Goal: Entertainment & Leisure: Consume media (video, audio)

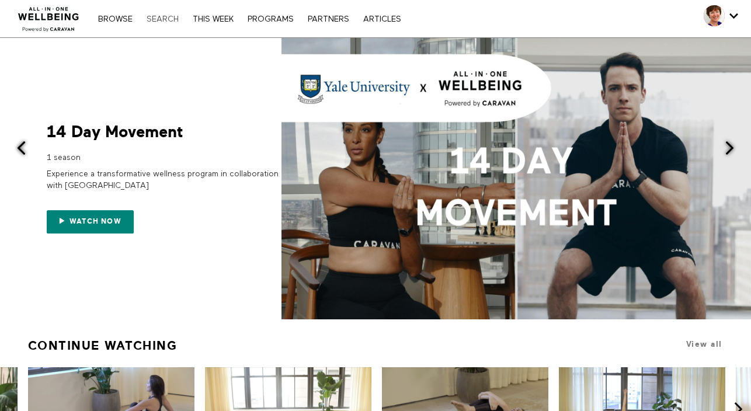
click at [161, 20] on link "Search" at bounding box center [163, 19] width 44 height 8
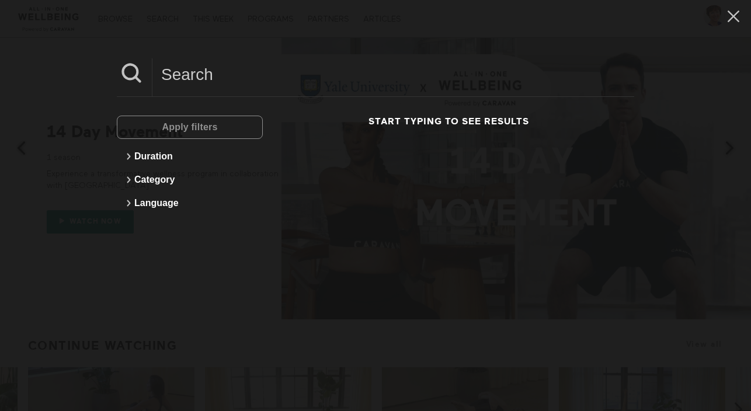
click at [222, 74] on input at bounding box center [393, 74] width 482 height 32
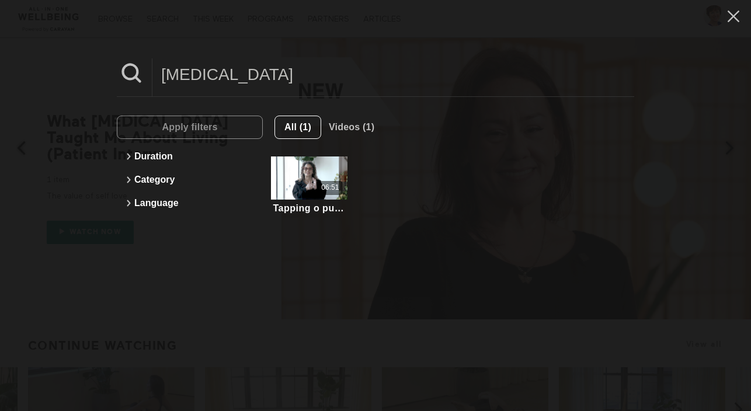
drag, startPoint x: 226, startPoint y: 78, endPoint x: 162, endPoint y: 77, distance: 64.2
click at [162, 77] on input "[MEDICAL_DATA]" at bounding box center [393, 74] width 482 height 32
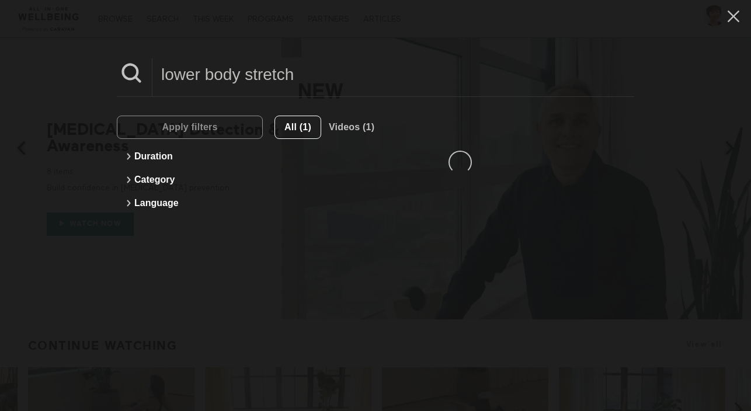
type input "lower body stretch"
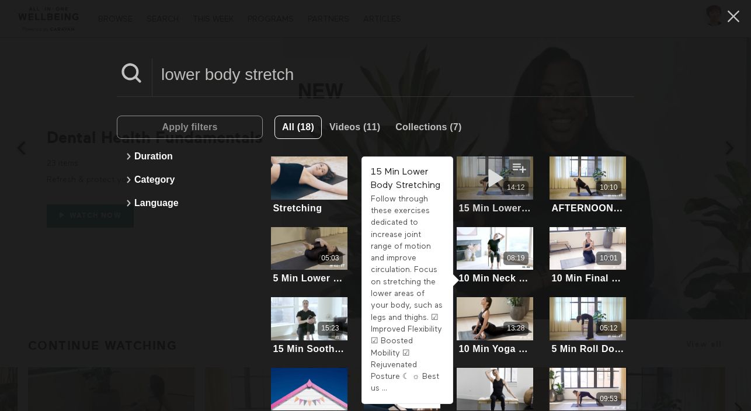
click at [471, 174] on div "14:12" at bounding box center [495, 177] width 76 height 43
